Goal: Transaction & Acquisition: Purchase product/service

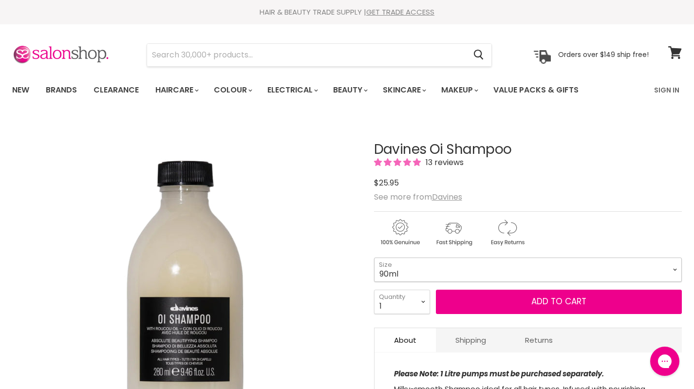
click at [439, 264] on select "90ml 280ml 1 Litre" at bounding box center [528, 270] width 308 height 24
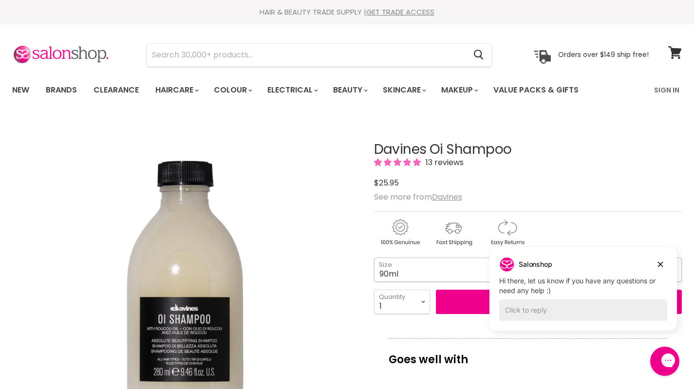
click at [400, 278] on select "90ml 280ml 1 Litre" at bounding box center [528, 270] width 308 height 24
click at [374, 258] on select "90ml 280ml 1 Litre" at bounding box center [528, 270] width 308 height 24
click at [417, 276] on select "90ml 280ml 1 Litre" at bounding box center [528, 270] width 308 height 24
click at [374, 258] on select "90ml 280ml 1 Litre" at bounding box center [528, 270] width 308 height 24
click at [393, 265] on select "90ml 280ml 1 Litre" at bounding box center [528, 270] width 308 height 24
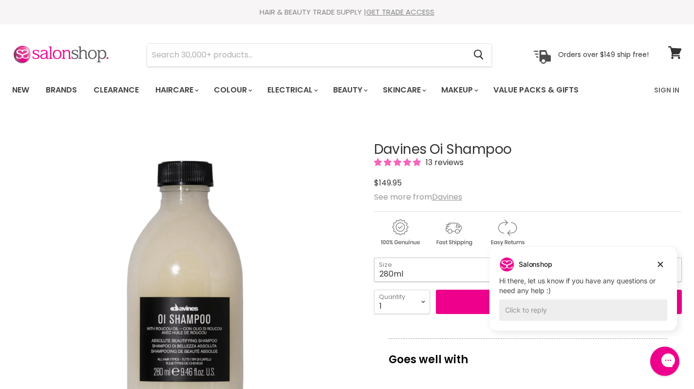
click at [374, 258] on select "90ml 280ml 1 Litre" at bounding box center [528, 270] width 308 height 24
select select "280ml"
click at [658, 262] on icon "Dismiss campaign" at bounding box center [660, 264] width 5 height 5
